Goal: Communication & Community: Ask a question

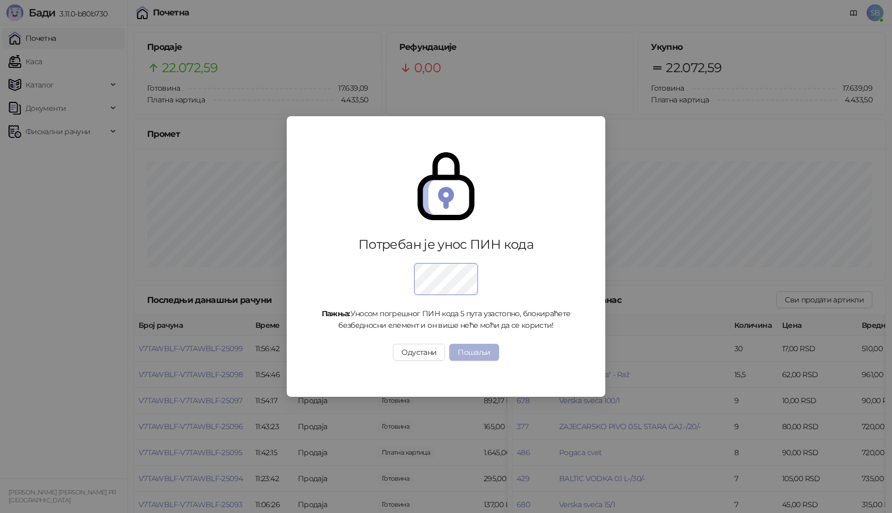
click at [484, 351] on button "Пошаљи" at bounding box center [473, 352] width 49 height 17
click at [477, 361] on button "Пошаљи" at bounding box center [473, 352] width 49 height 17
